Goal: Find specific page/section: Find specific page/section

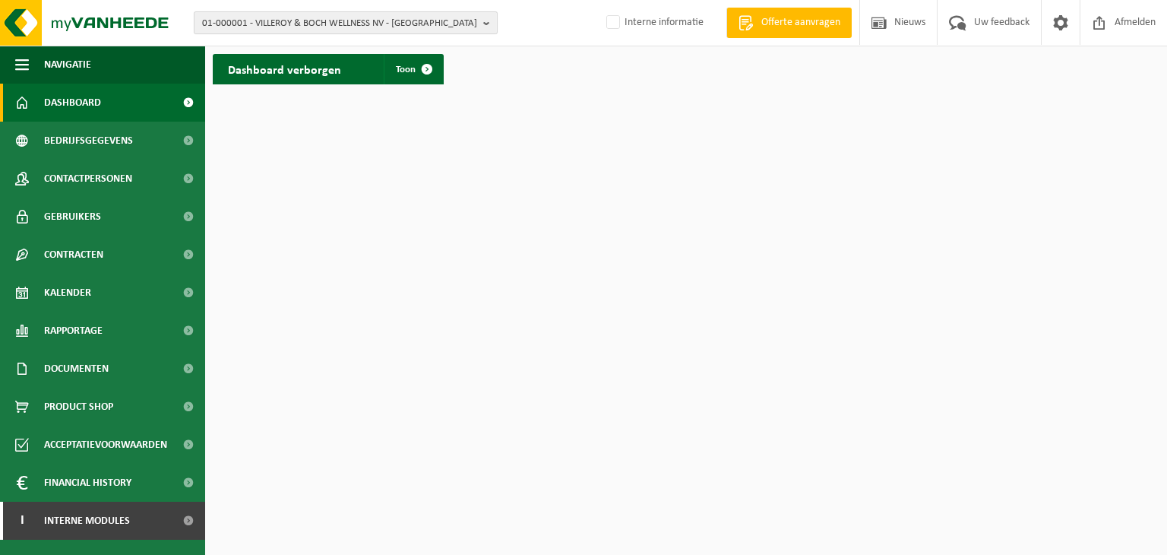
click at [483, 22] on b "button" at bounding box center [490, 22] width 14 height 21
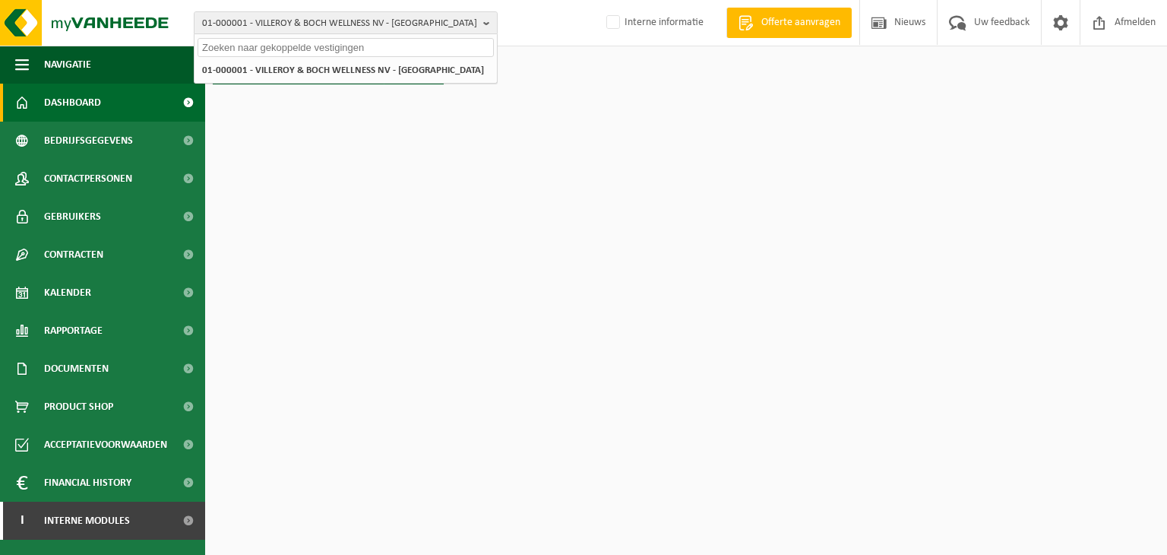
paste input "01-054367"
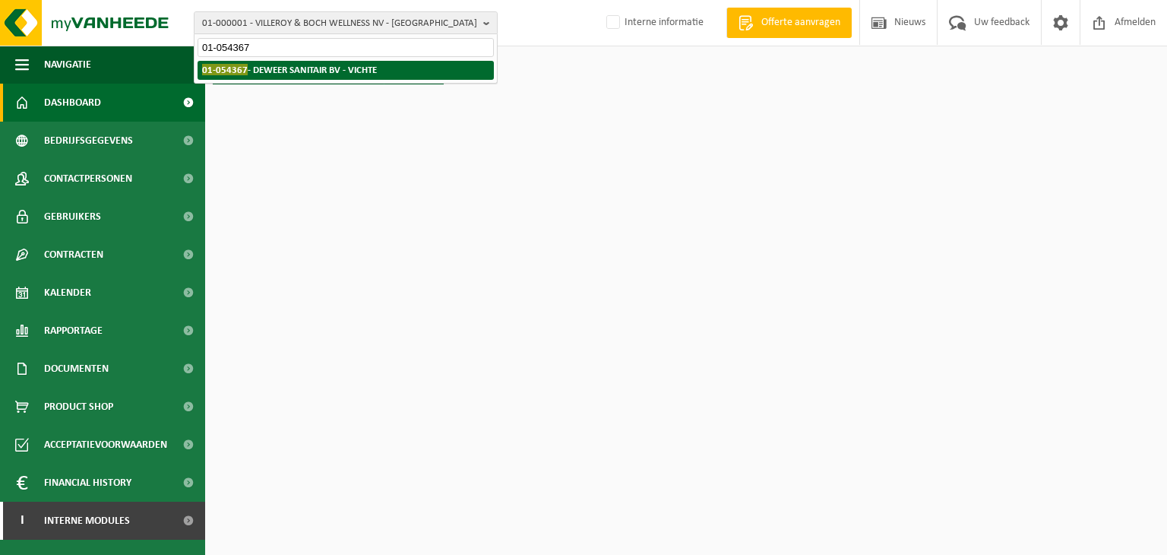
type input "01-054367"
click at [233, 66] on span "01-054367" at bounding box center [225, 69] width 46 height 11
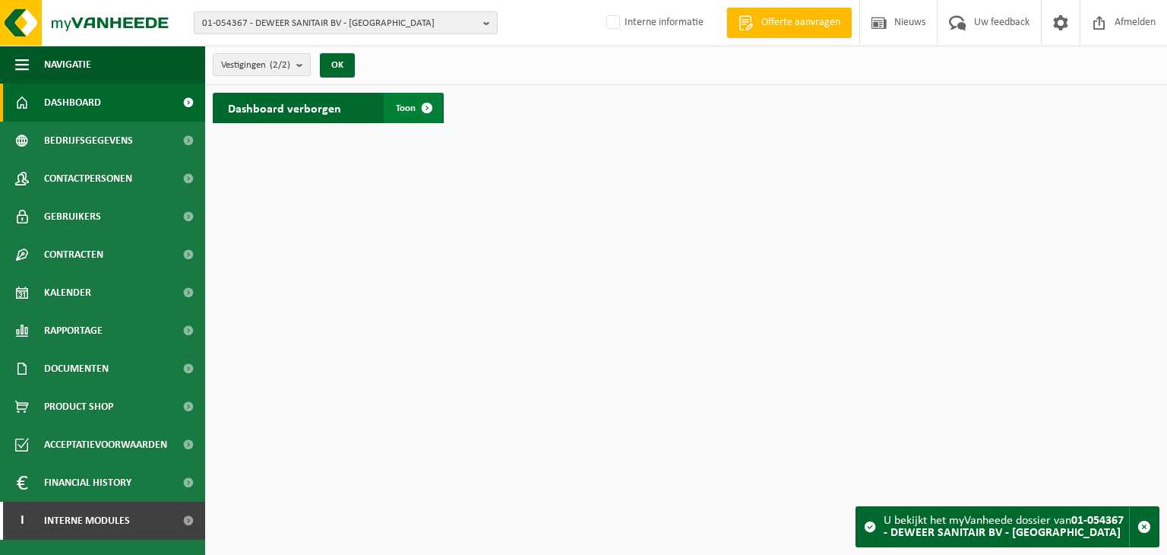
click at [420, 105] on span at bounding box center [427, 108] width 30 height 30
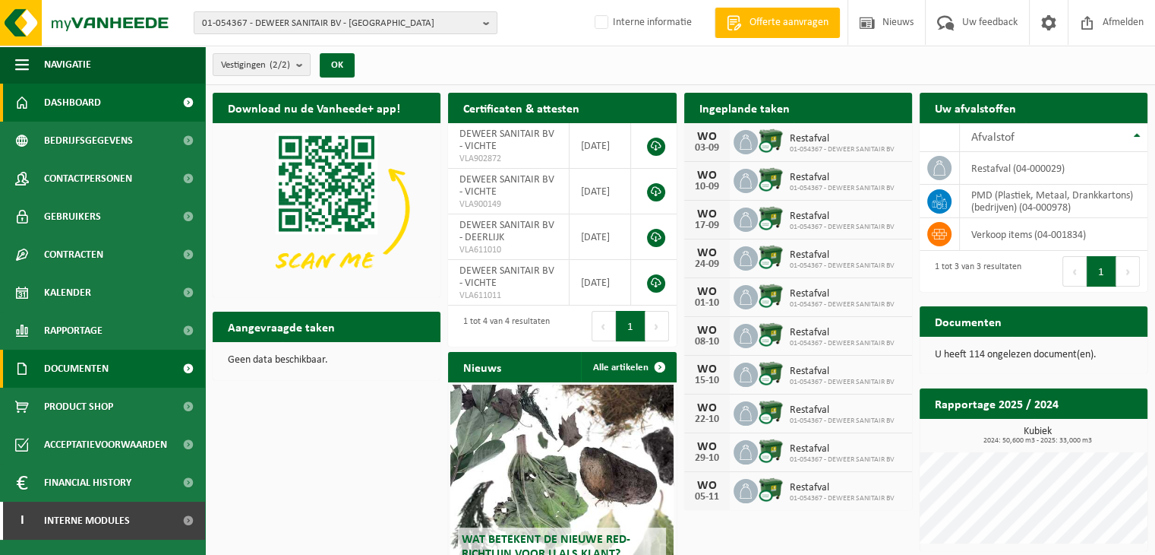
click at [87, 368] on span "Documenten" at bounding box center [76, 368] width 65 height 38
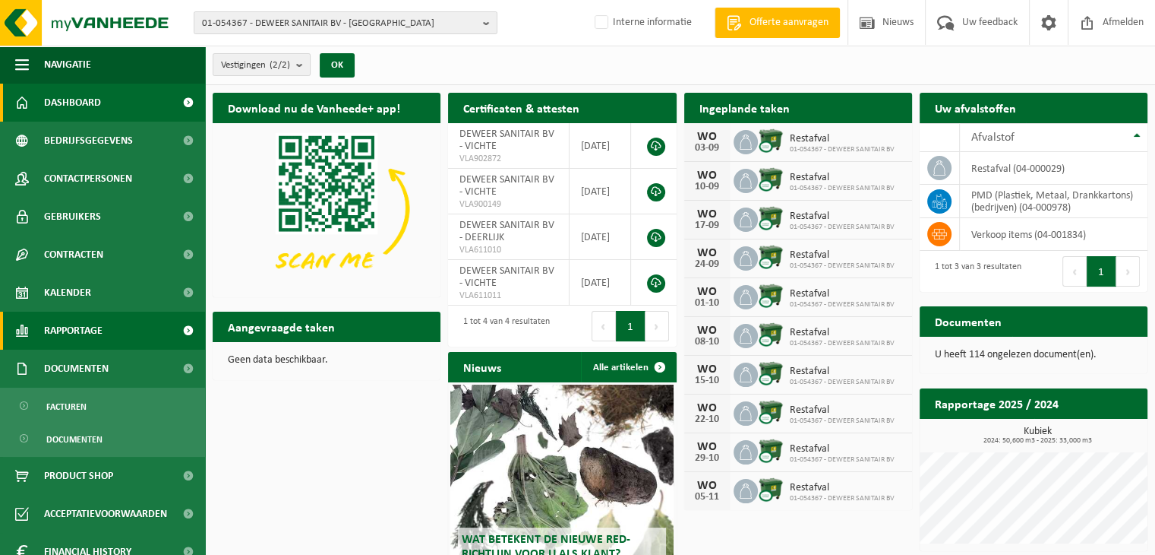
click at [93, 343] on span "Rapportage" at bounding box center [73, 330] width 58 height 38
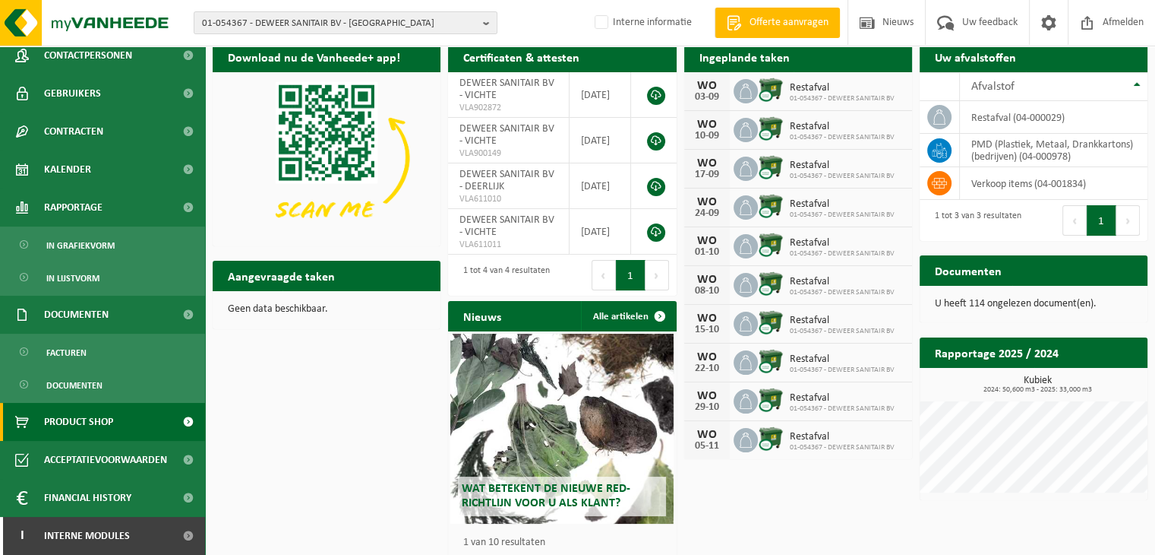
scroll to position [94, 0]
